Goal: Transaction & Acquisition: Purchase product/service

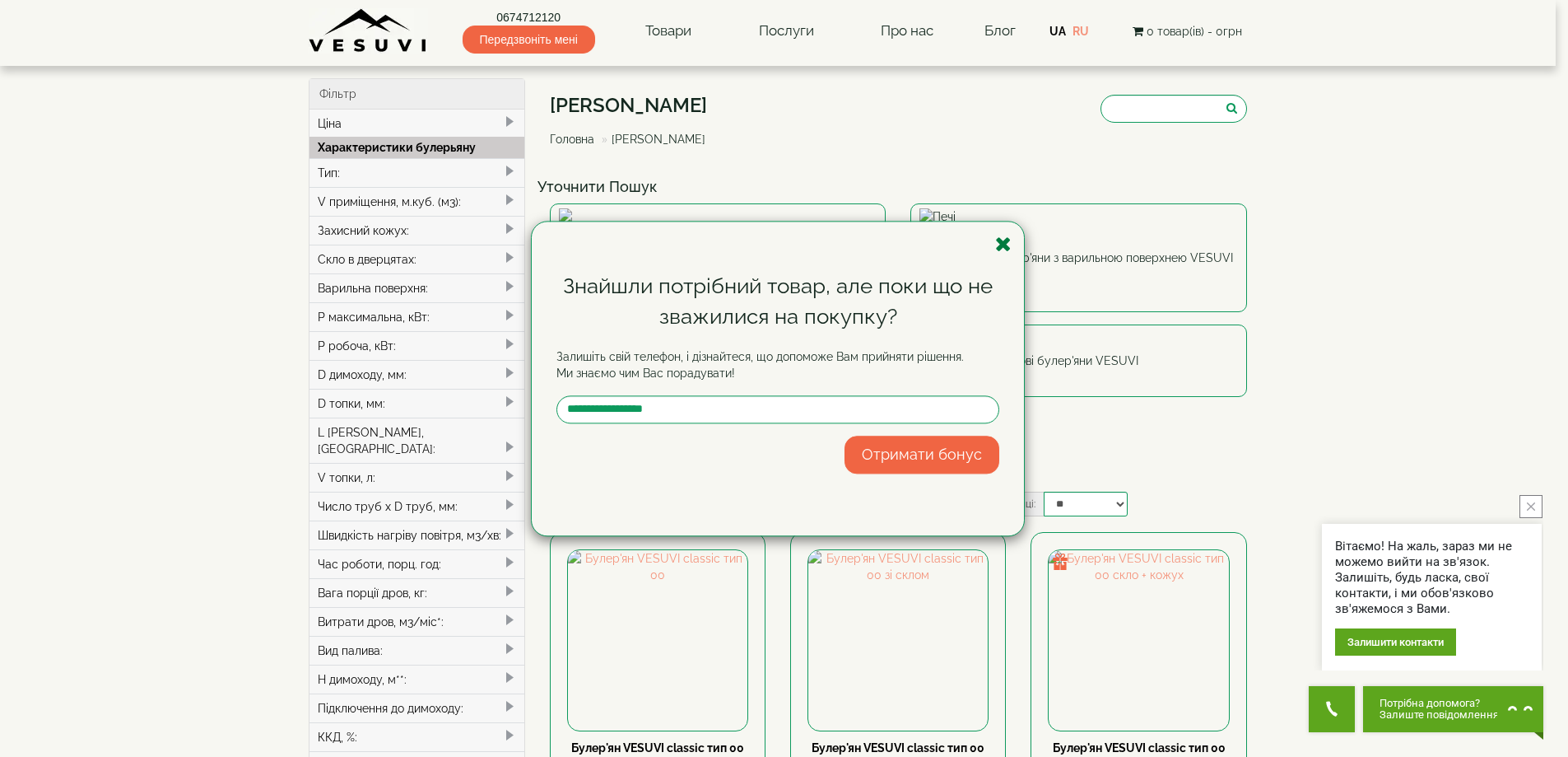
click at [1003, 240] on icon "button" at bounding box center [1004, 244] width 17 height 20
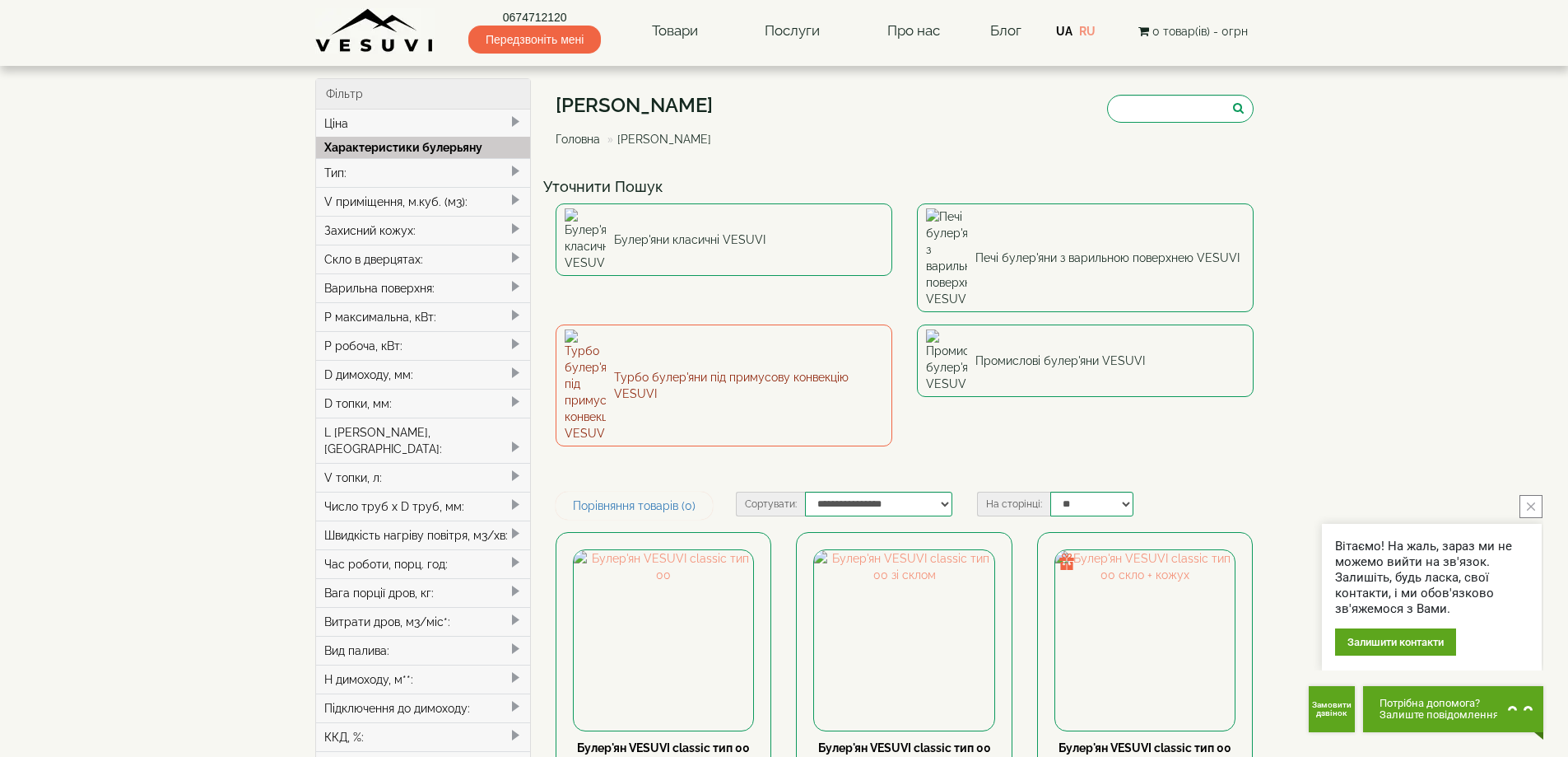
click at [663, 324] on link "Турбо булер'яни під примусову конвекцію VESUVI" at bounding box center [724, 386] width 337 height 122
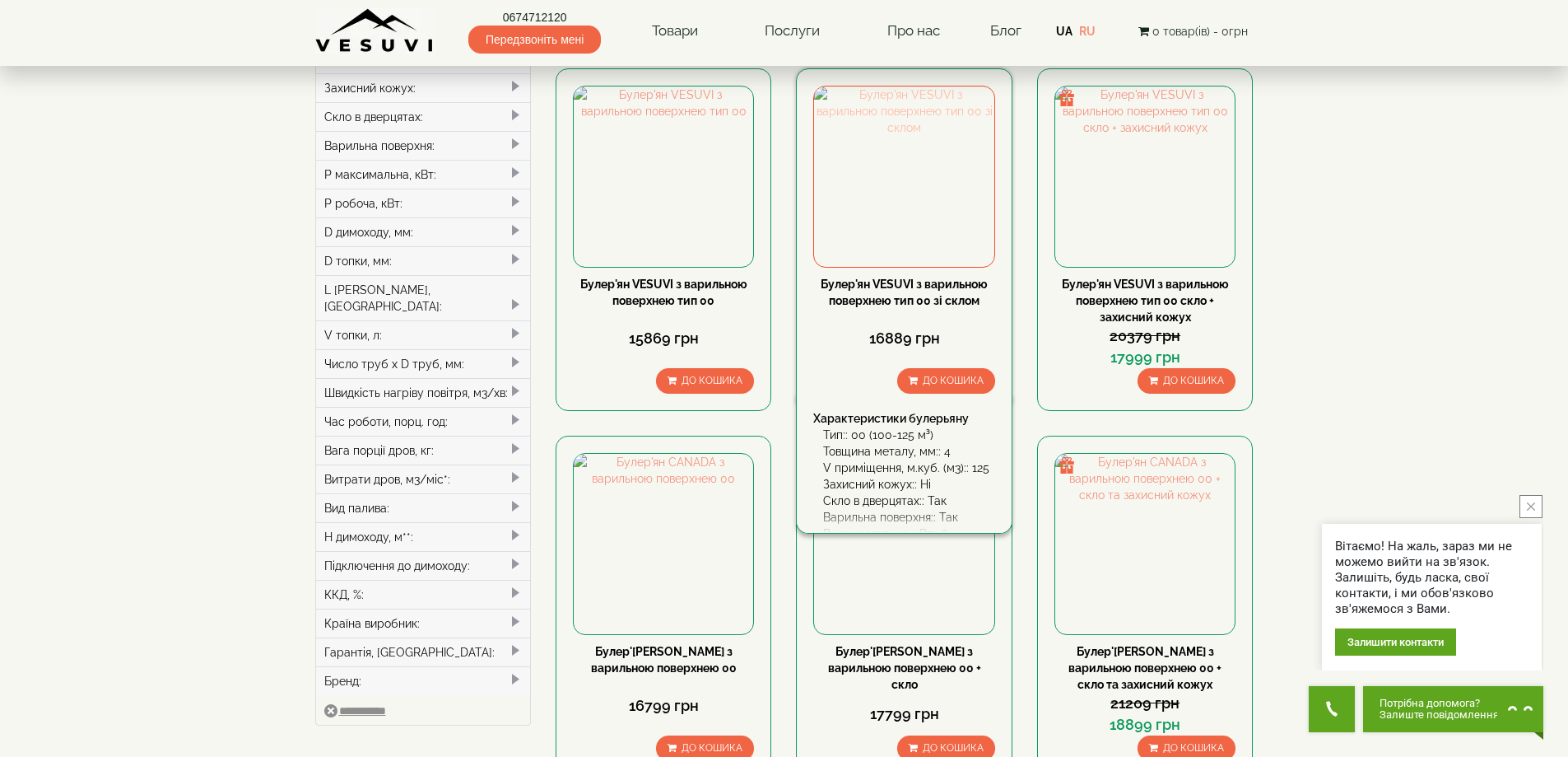
scroll to position [165, 0]
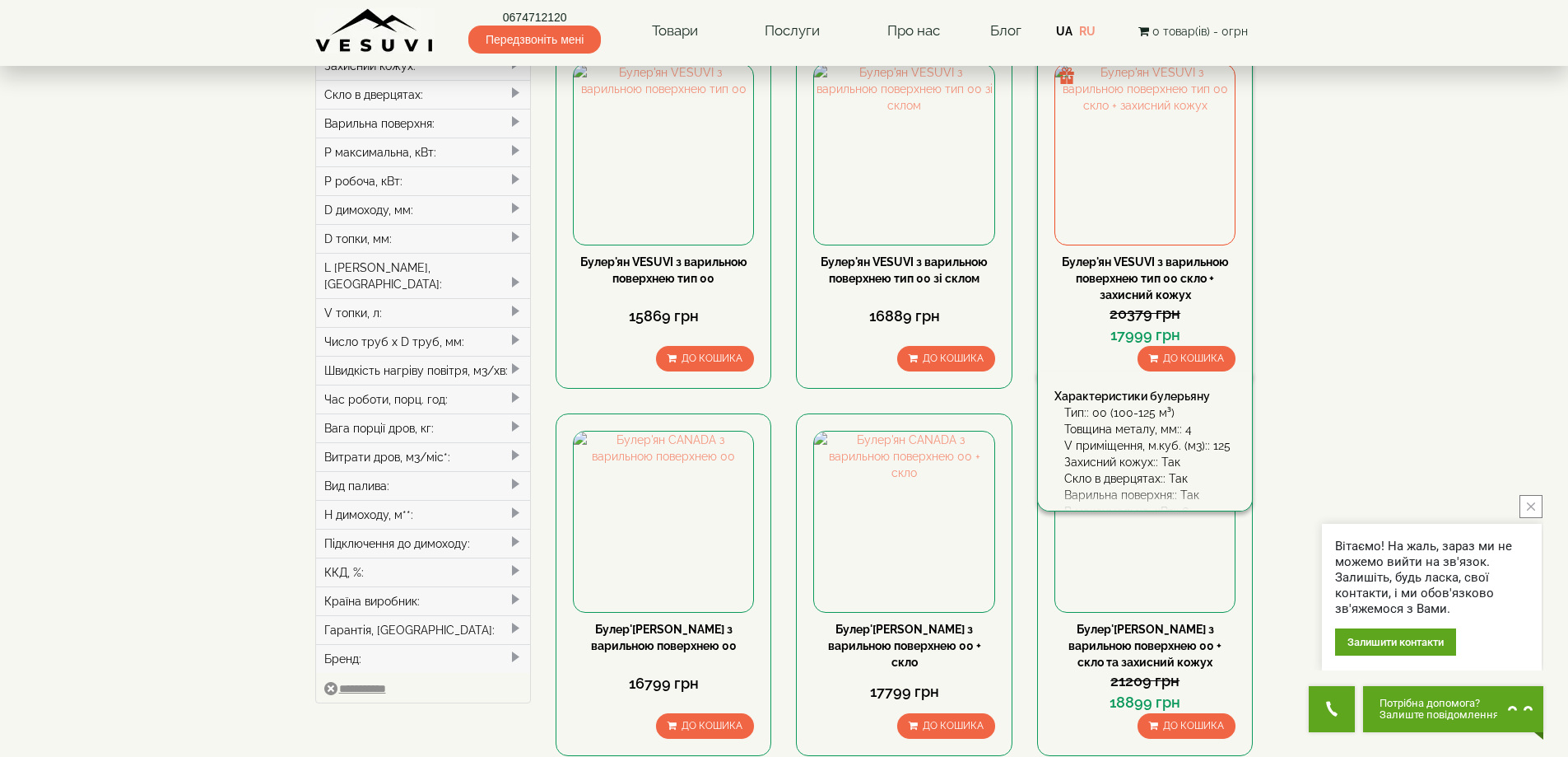
click at [1153, 275] on link "Булер'ян VESUVI з варильною поверхнею тип 00 скло + захисний кожух" at bounding box center [1145, 278] width 167 height 46
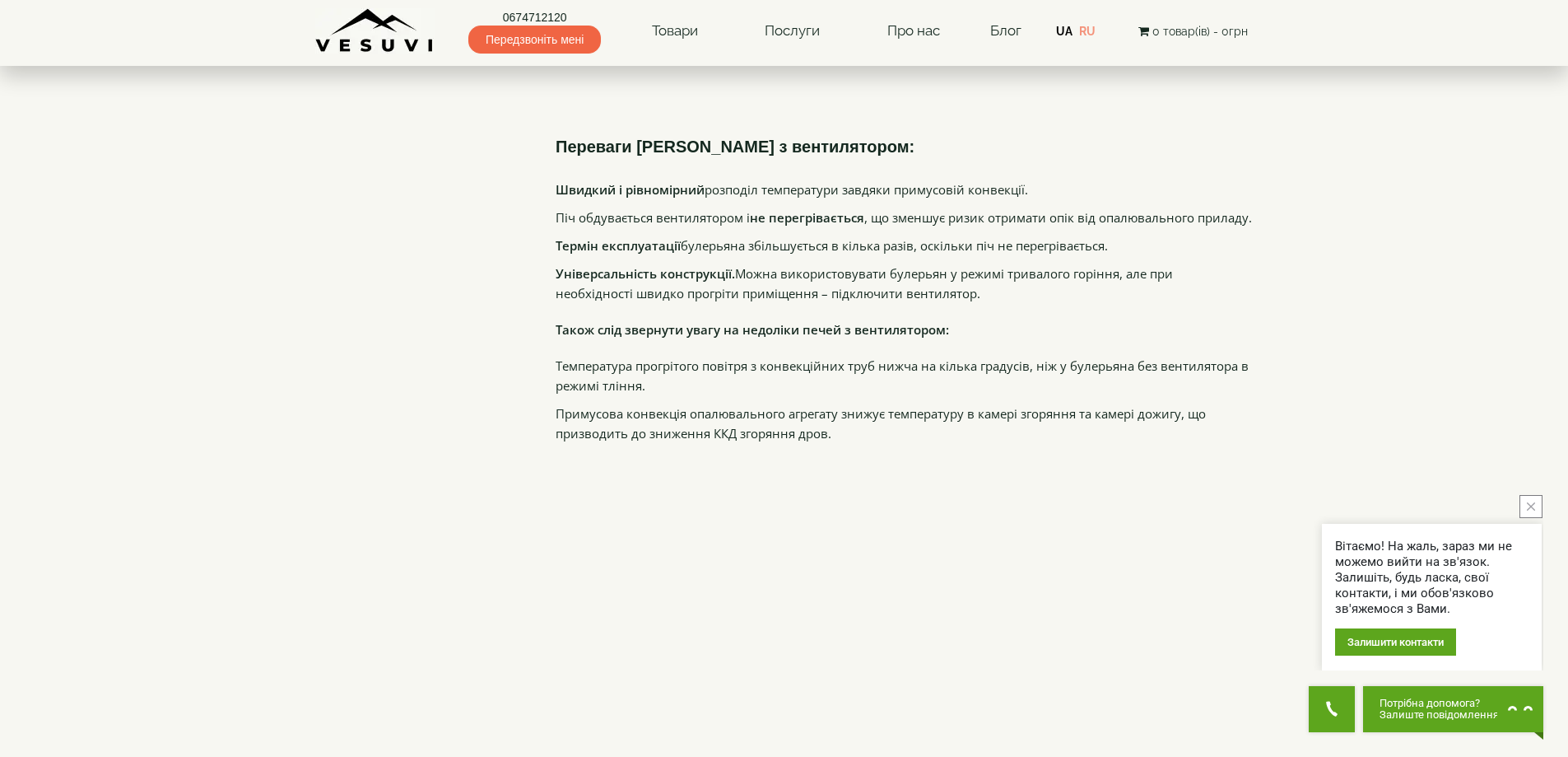
scroll to position [2389, 0]
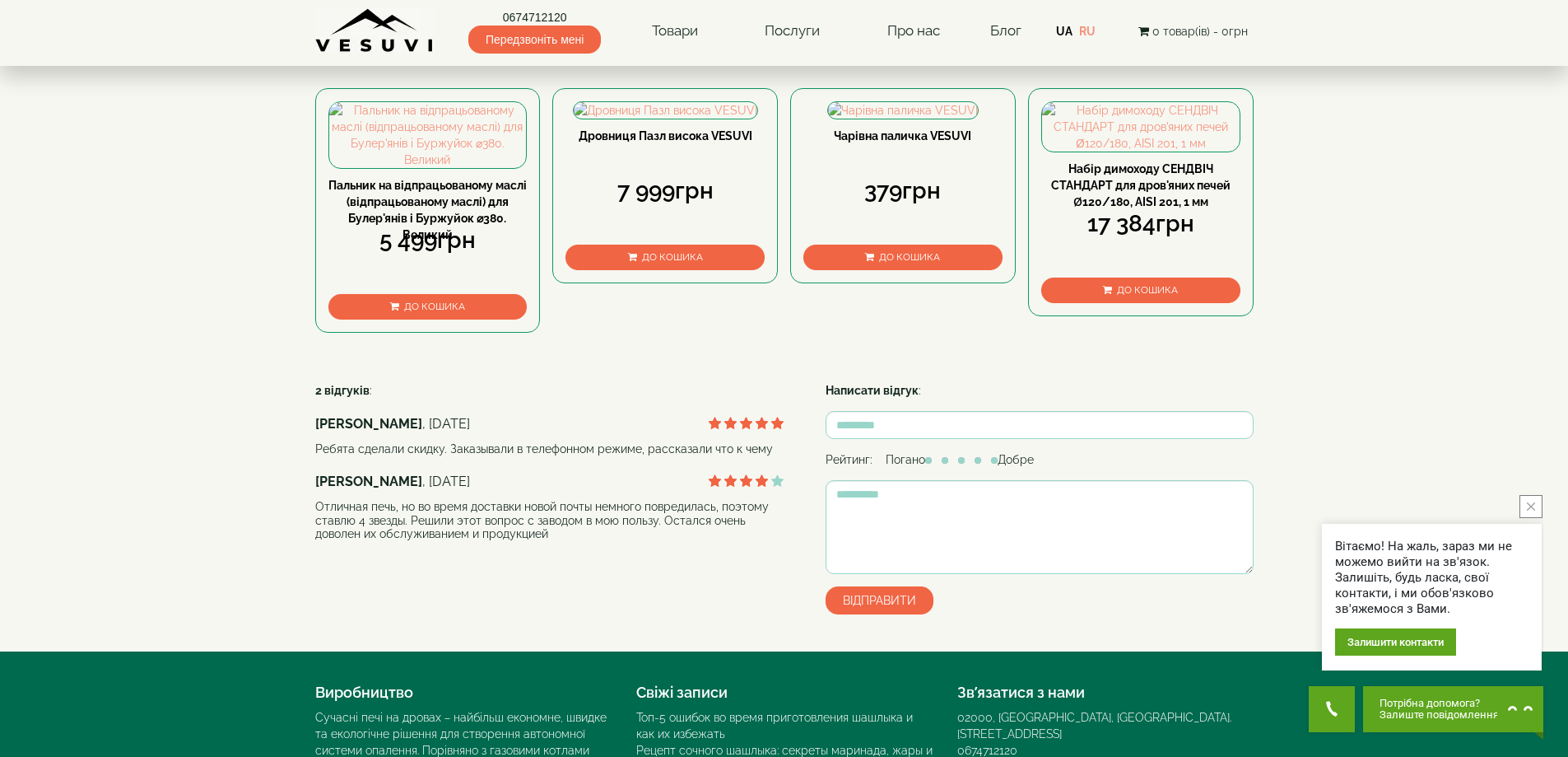
scroll to position [1071, 0]
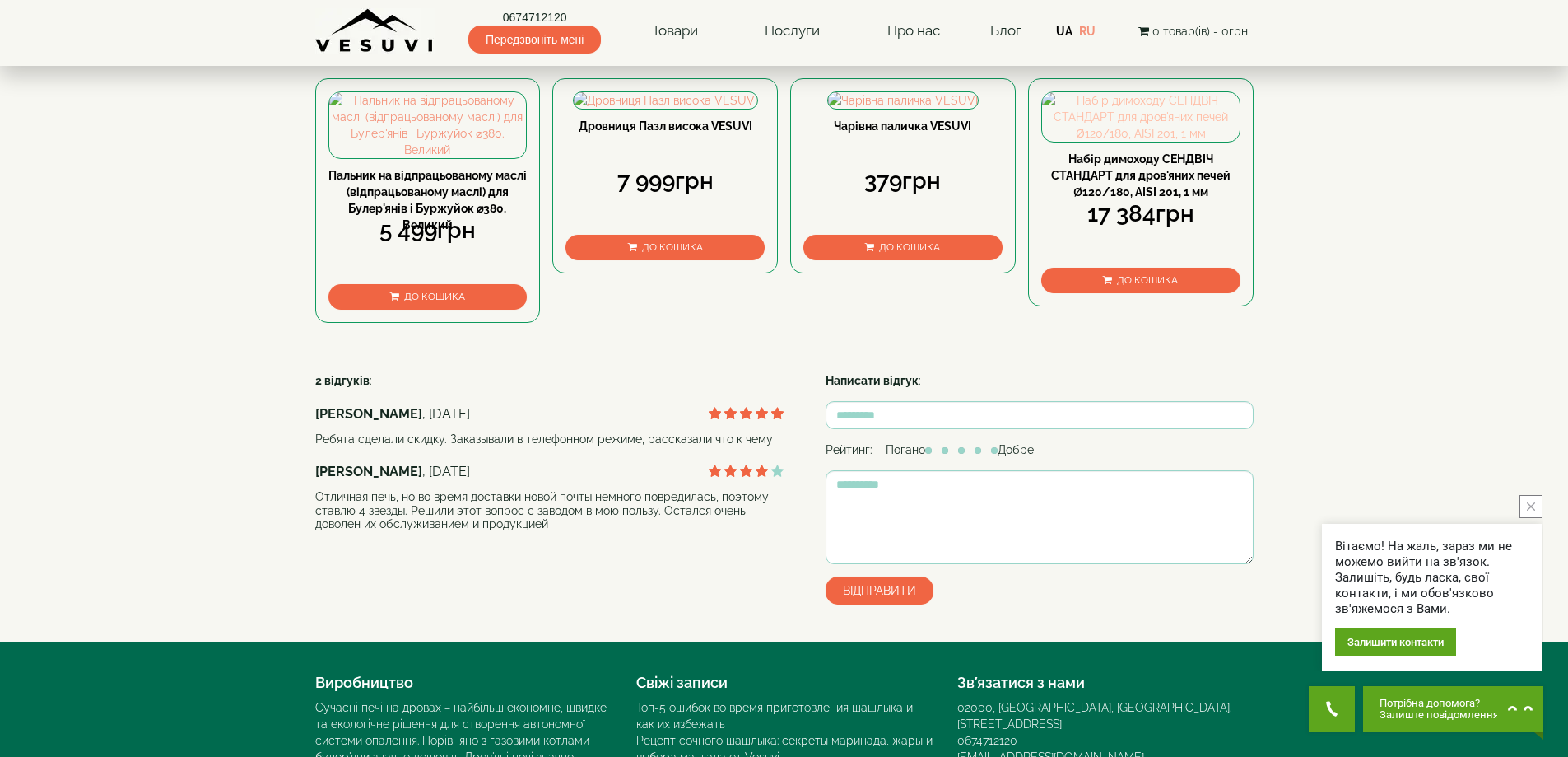
click at [1142, 142] on img at bounding box center [1140, 117] width 198 height 50
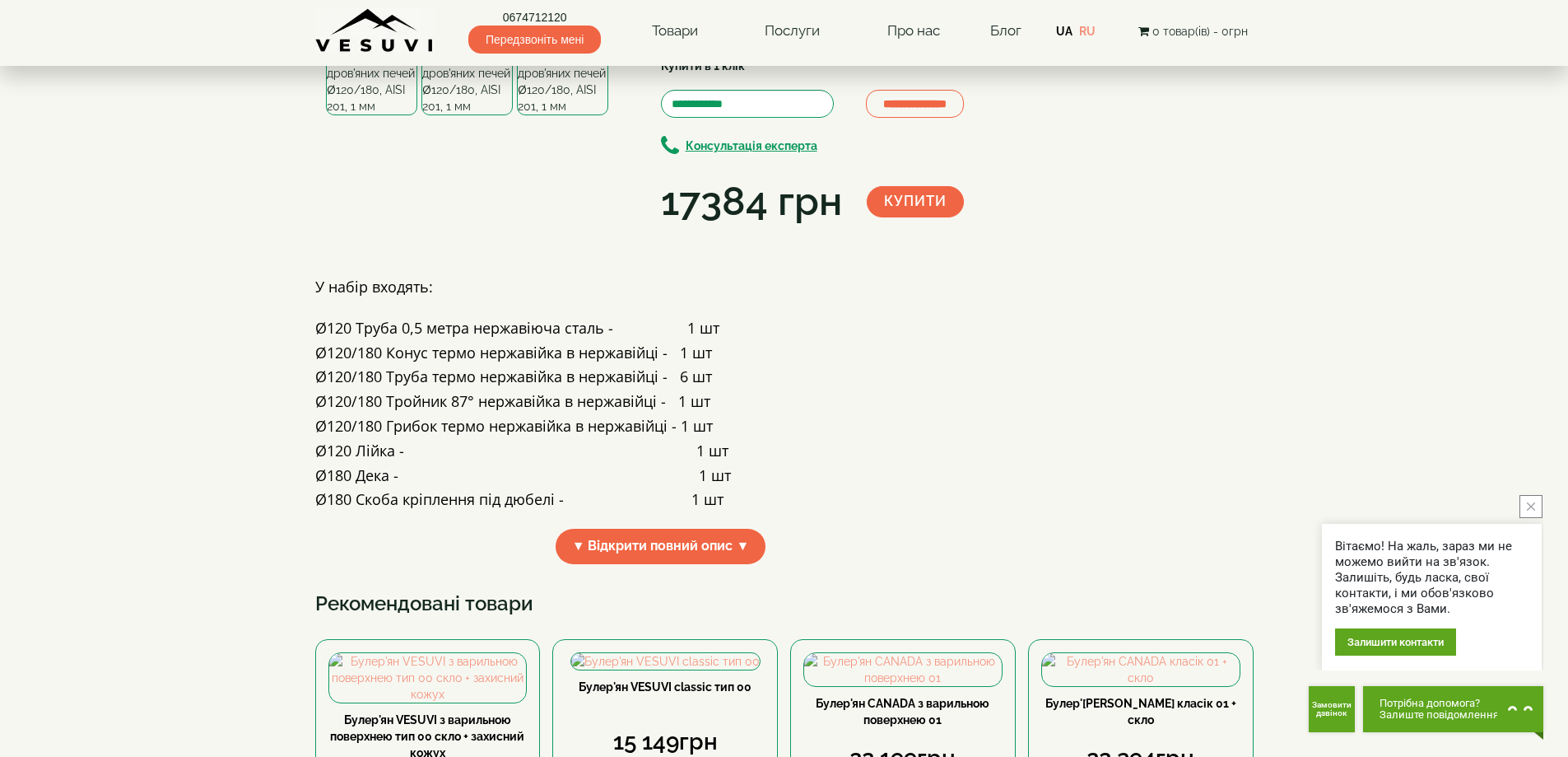
scroll to position [247, 0]
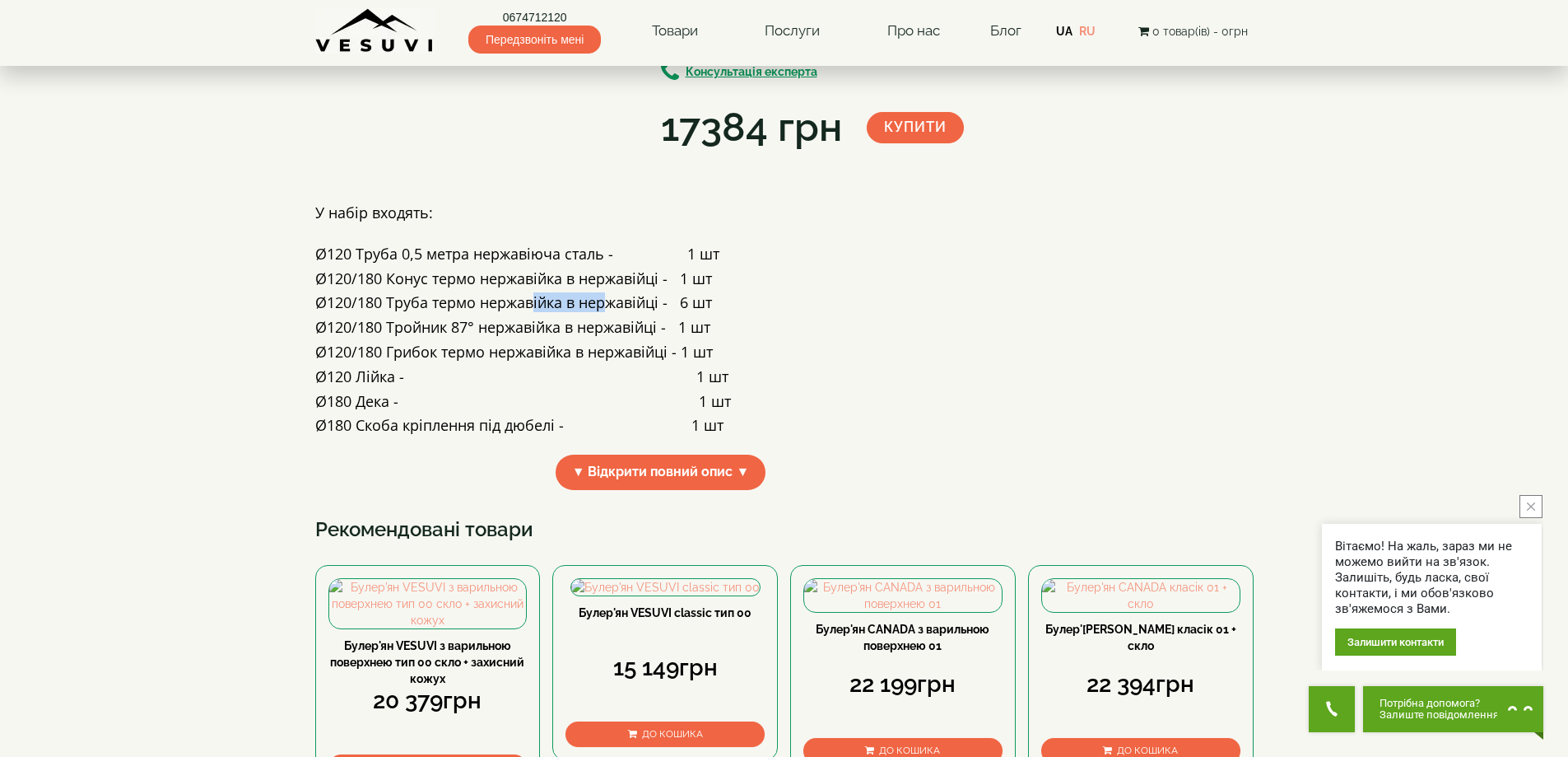
drag, startPoint x: 535, startPoint y: 427, endPoint x: 611, endPoint y: 437, distance: 76.7
click at [611, 311] on h4 "Ø120/180 Труба термо нержавійка в нержавійці - 6 шт" at bounding box center [661, 303] width 692 height 17
drag, startPoint x: 446, startPoint y: 481, endPoint x: 646, endPoint y: 481, distance: 200.0
click at [646, 361] on h4 "Ø120/180 Грибок термо нержавійка в нержавійці - 1 шт" at bounding box center [661, 352] width 692 height 17
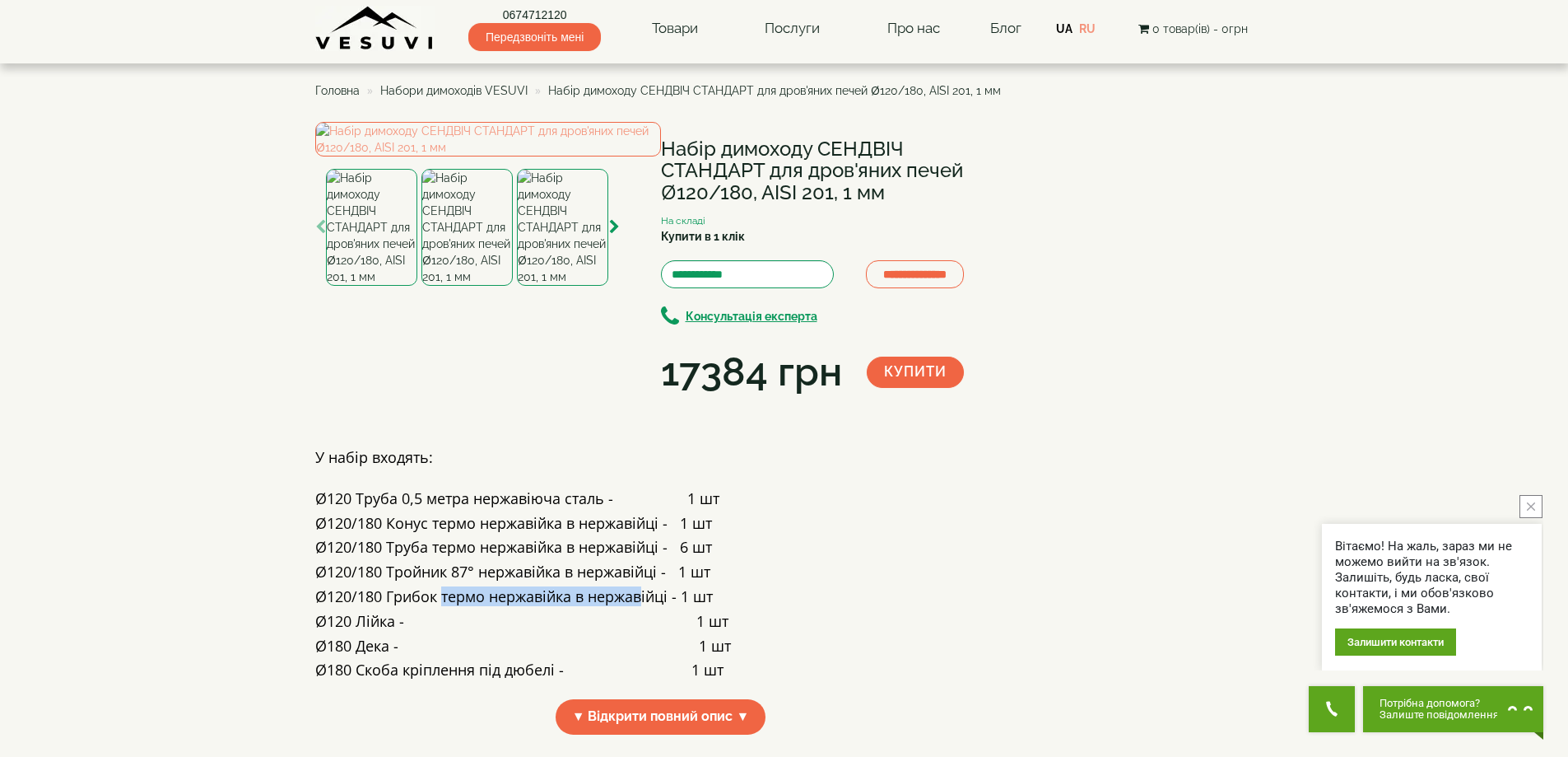
scroll to position [0, 0]
